Goal: Check status: Check status

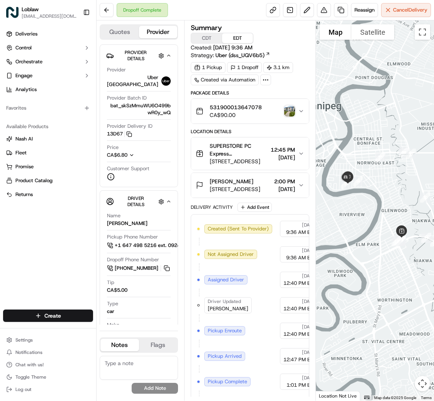
click at [295, 117] on img "button" at bounding box center [289, 111] width 11 height 11
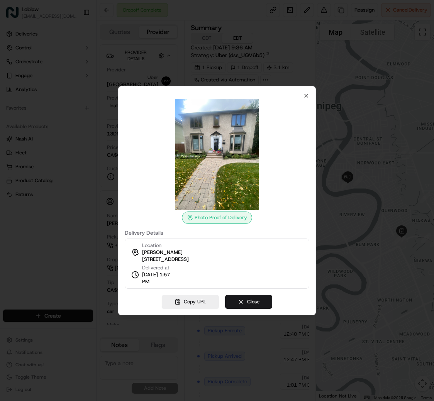
click at [87, 22] on div at bounding box center [217, 200] width 434 height 401
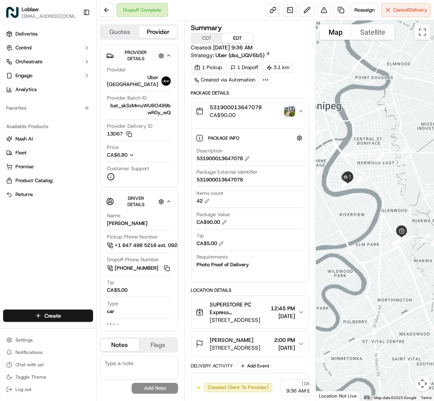
click at [295, 117] on img "button" at bounding box center [289, 111] width 11 height 11
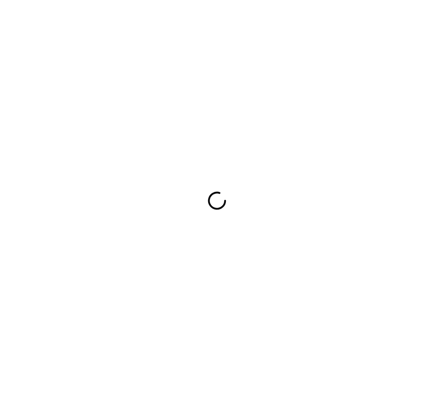
click at [394, 256] on div at bounding box center [217, 200] width 434 height 401
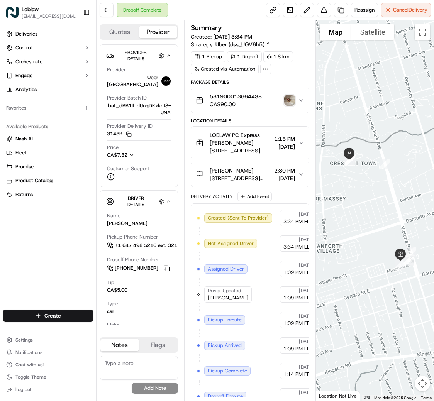
click at [295, 106] on img "button" at bounding box center [289, 100] width 11 height 11
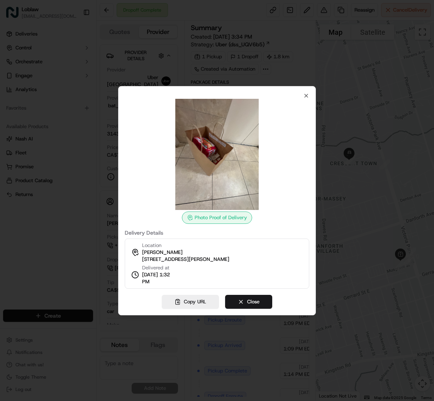
click at [397, 103] on div at bounding box center [217, 200] width 434 height 401
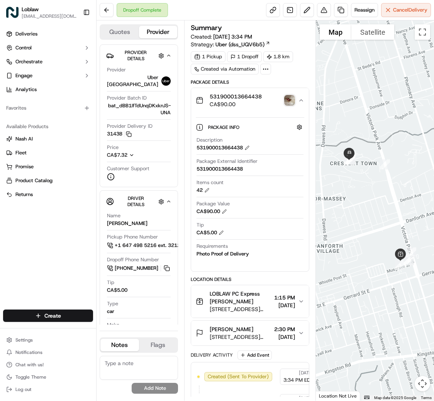
click at [295, 106] on img "button" at bounding box center [289, 100] width 11 height 11
